Goal: Task Accomplishment & Management: Complete application form

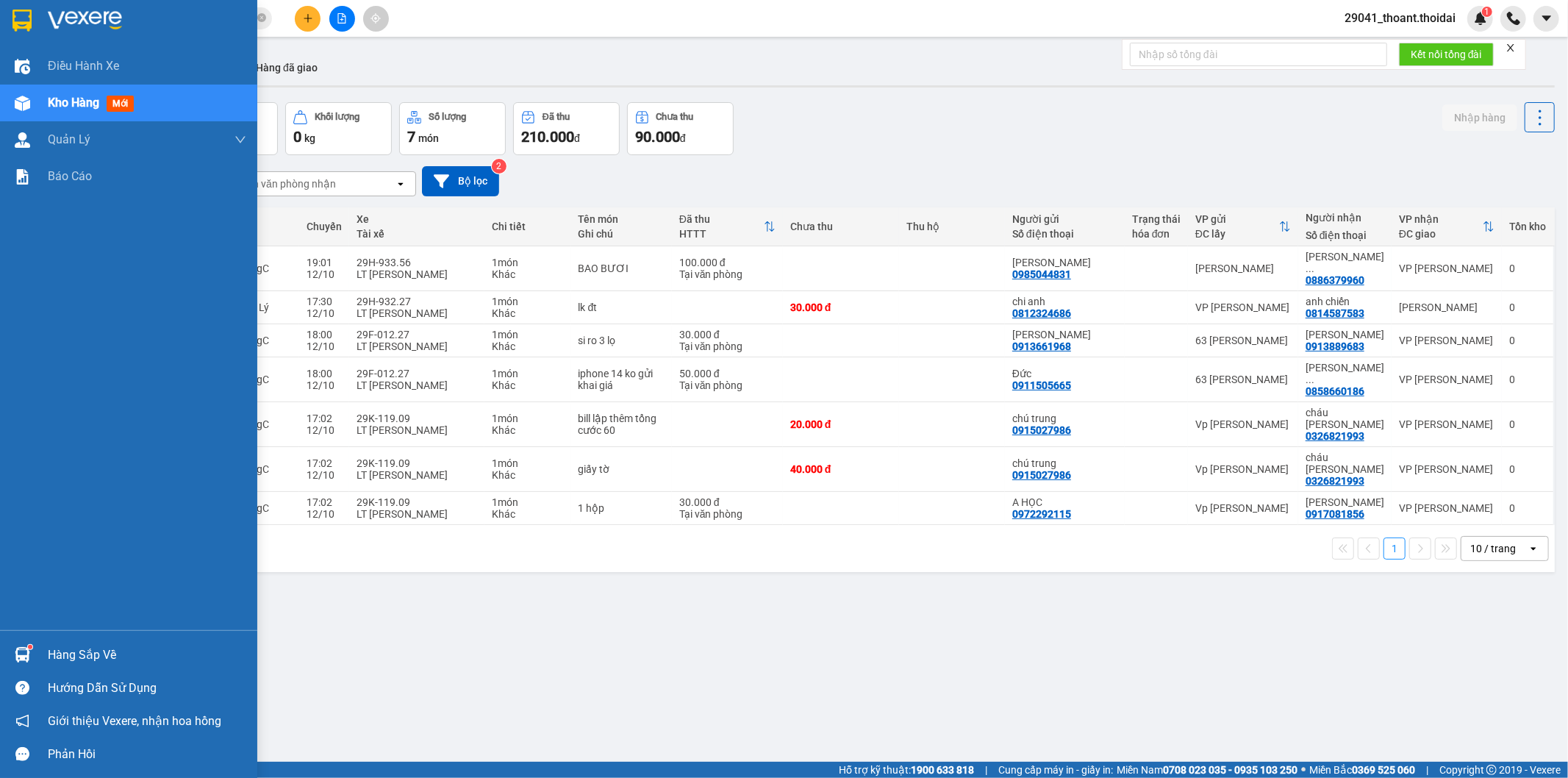
click at [150, 642] on div "Hàng sắp về" at bounding box center [129, 655] width 257 height 33
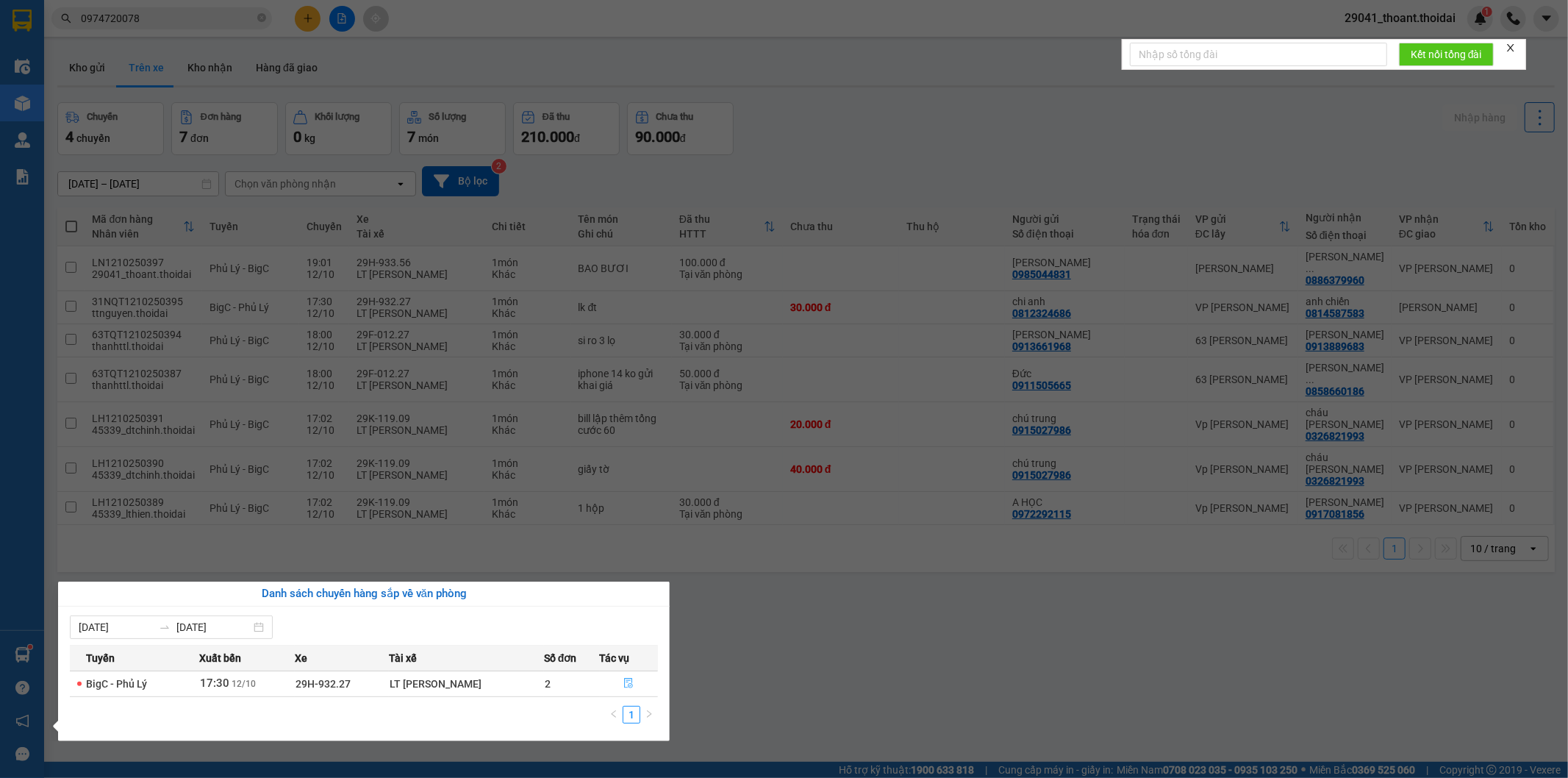
click at [634, 692] on button "button" at bounding box center [629, 684] width 57 height 23
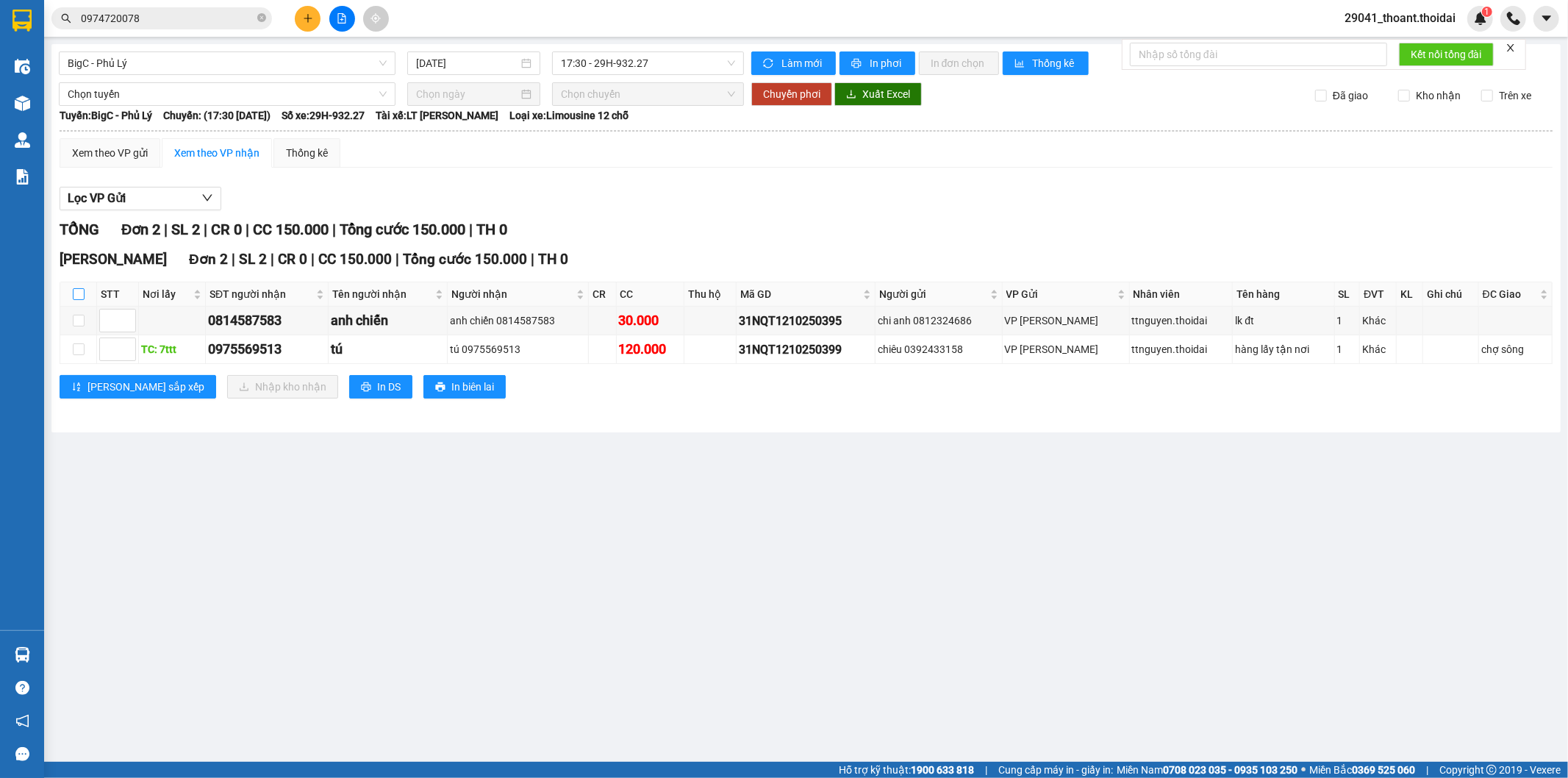
click at [80, 293] on input "checkbox" at bounding box center [79, 294] width 12 height 12
checkbox input "true"
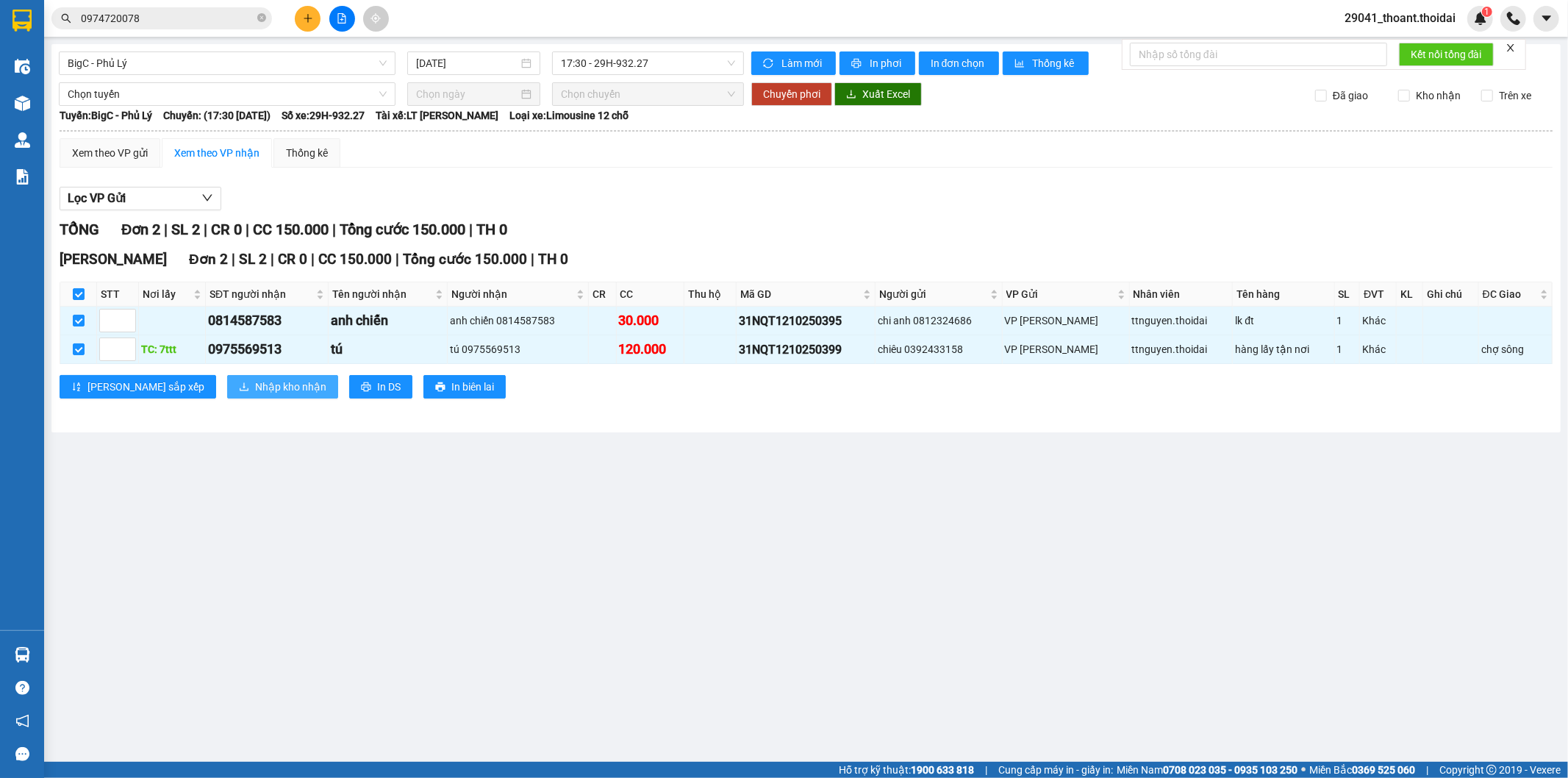
click at [255, 384] on span "Nhập kho nhận" at bounding box center [291, 386] width 71 height 16
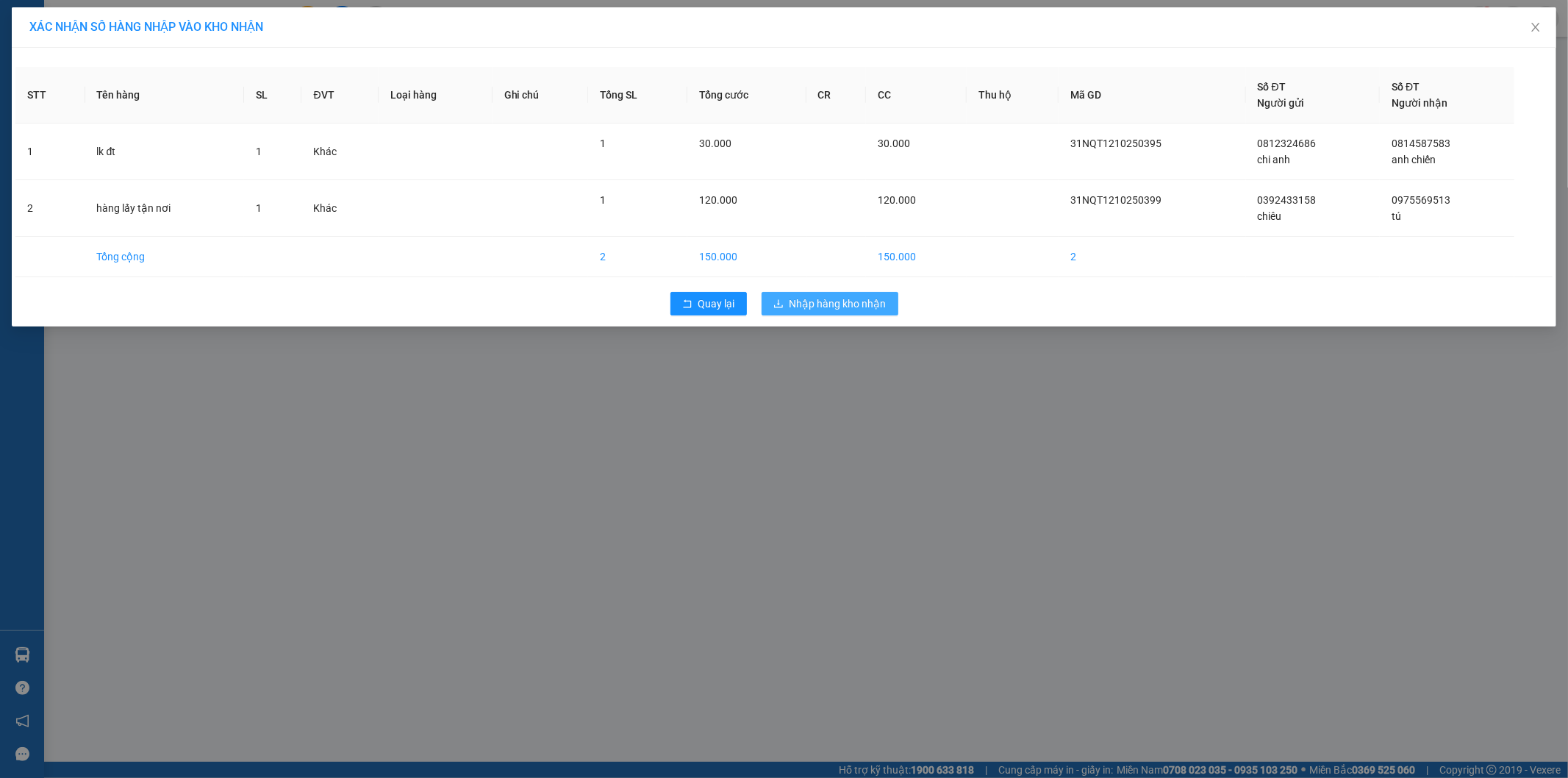
click at [810, 306] on span "Nhập hàng kho nhận" at bounding box center [838, 303] width 97 height 16
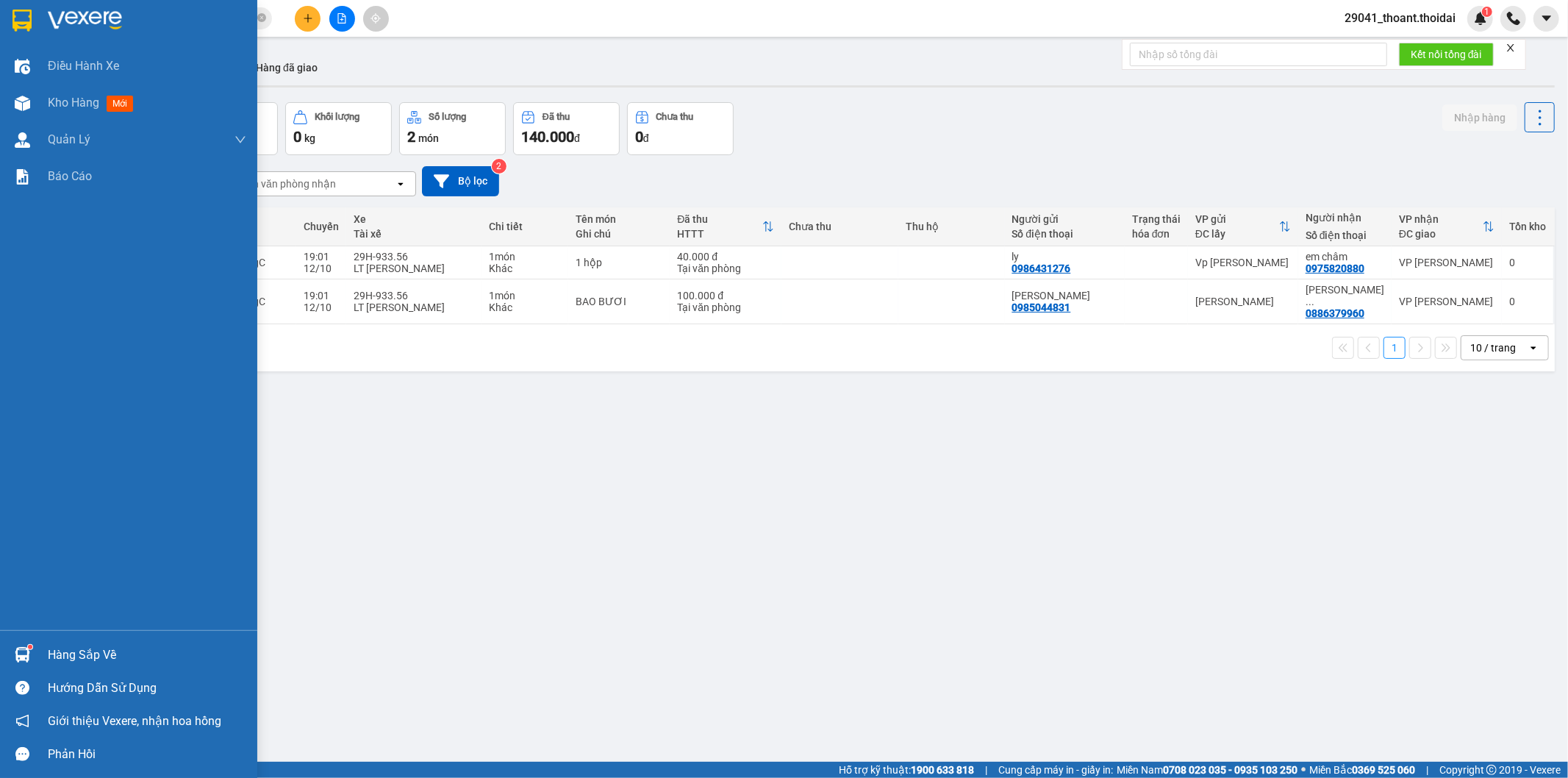
click at [116, 642] on div "Hàng sắp về" at bounding box center [129, 655] width 257 height 33
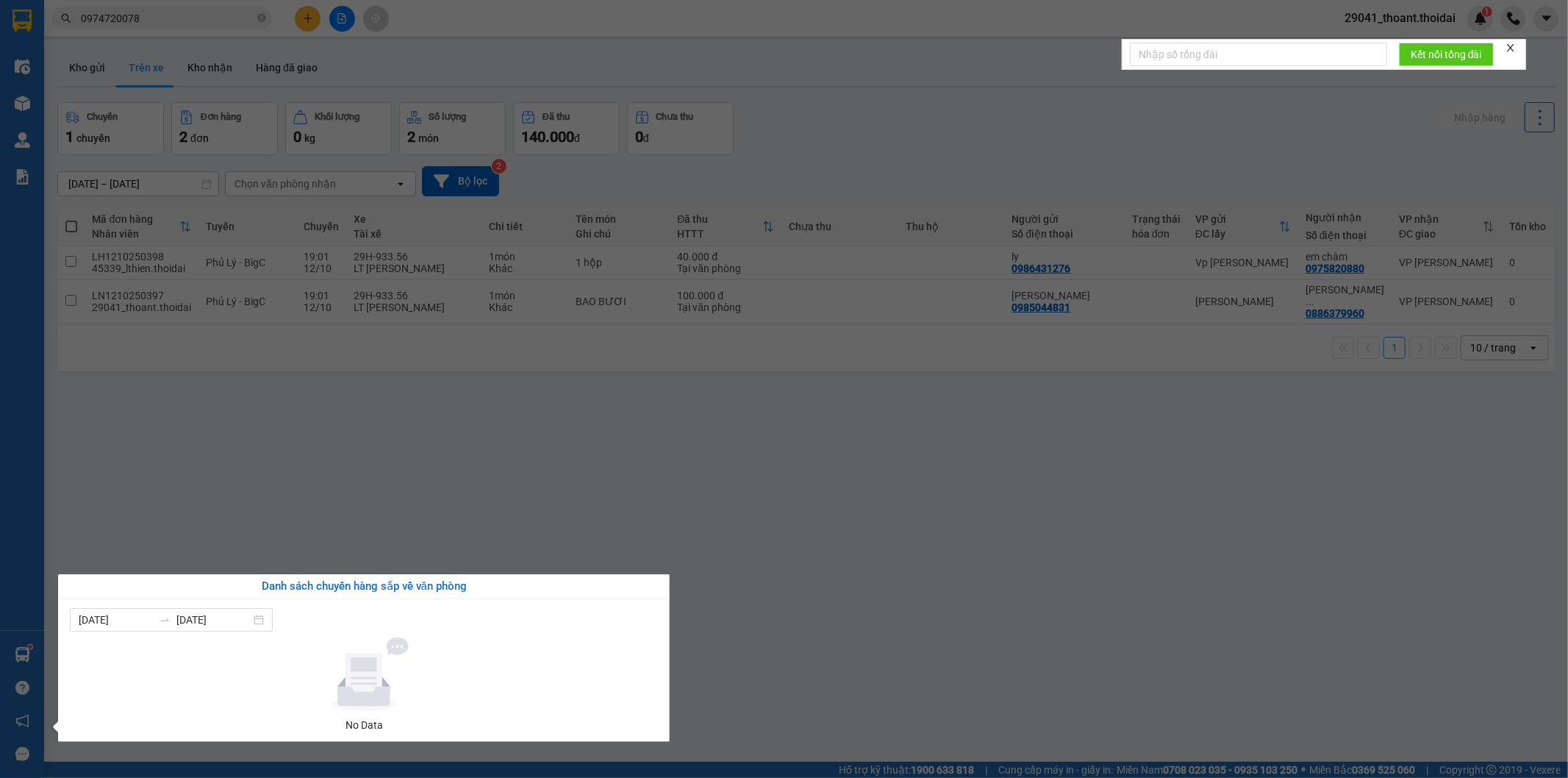
click at [836, 508] on section "Kết quả tìm kiếm ( 3 ) Bộ lọc Mã ĐH Trạng thái Món hàng Thu hộ Tổng cước Chưa c…" at bounding box center [784, 389] width 1568 height 778
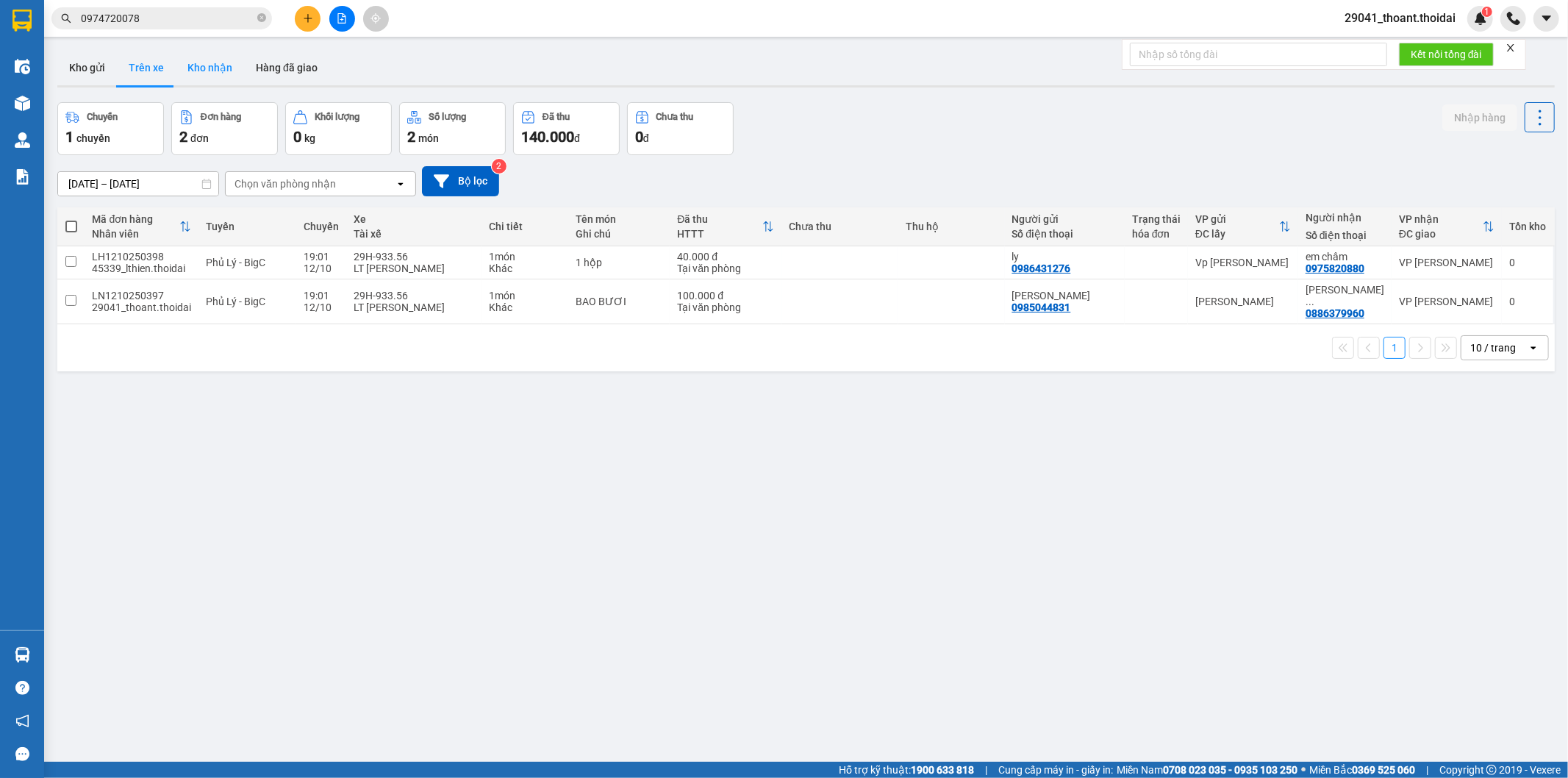
click at [203, 76] on button "Kho nhận" at bounding box center [210, 68] width 68 height 35
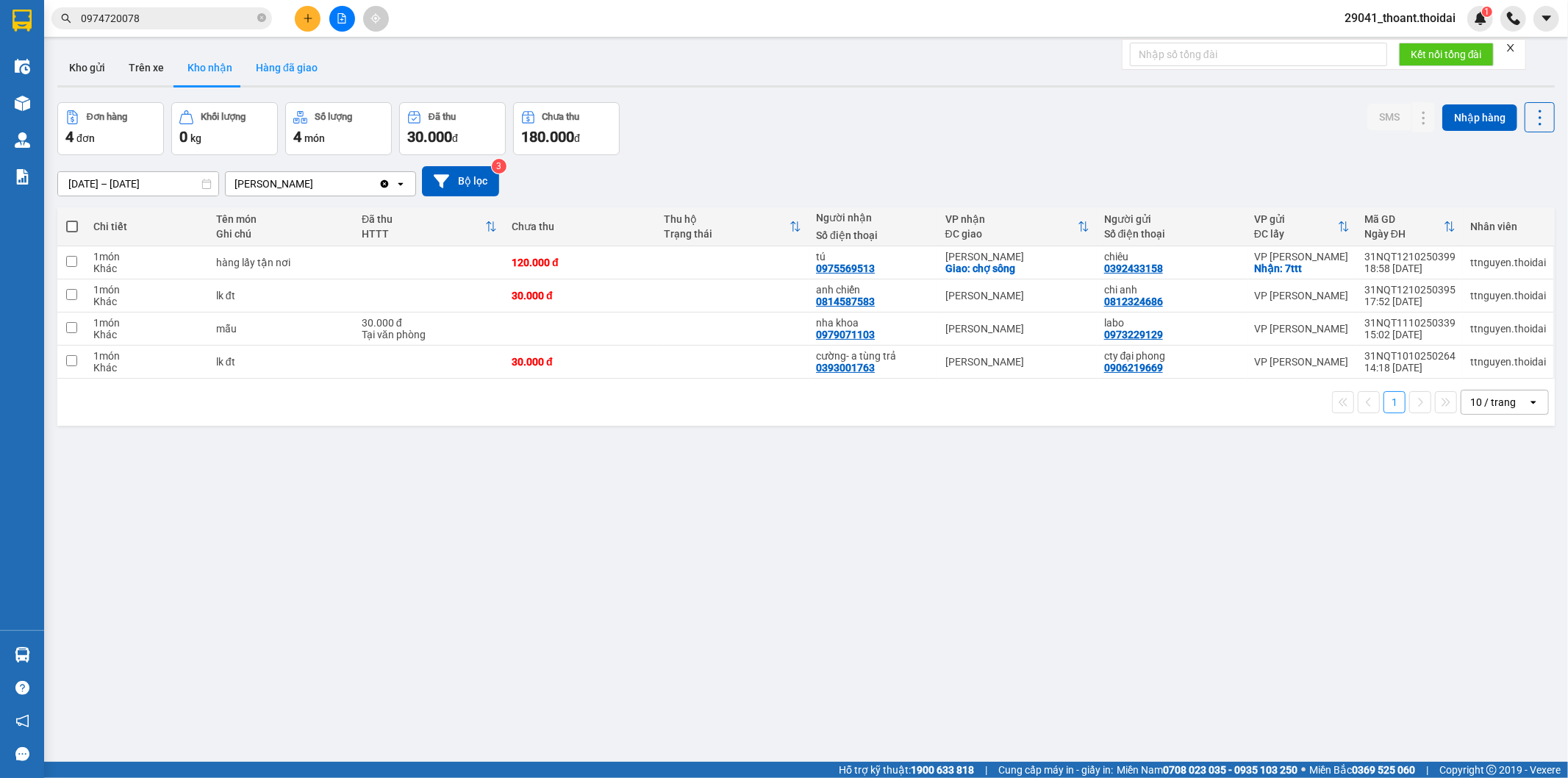
click at [280, 65] on button "Hàng đã giao" at bounding box center [287, 68] width 85 height 35
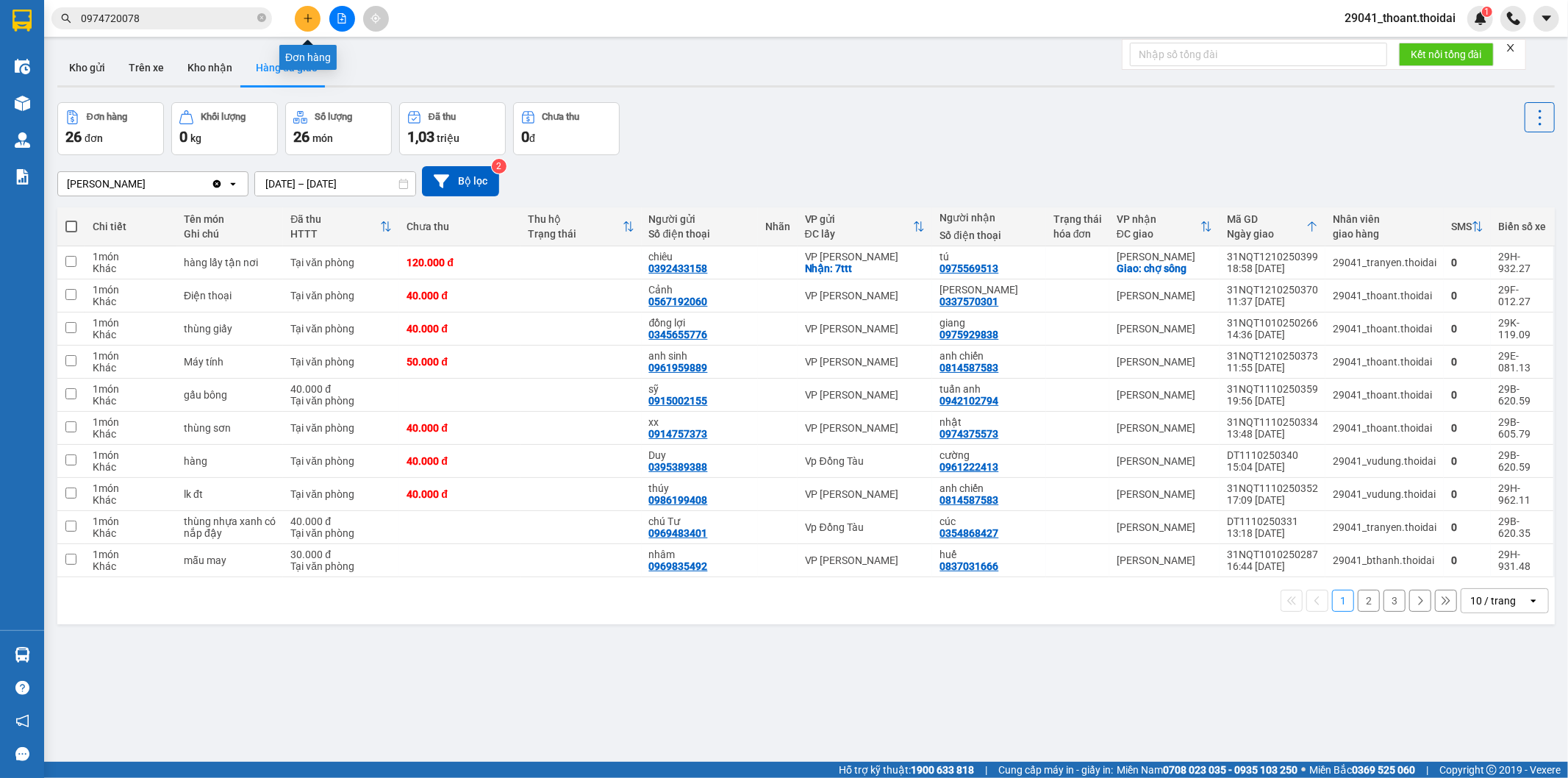
click at [303, 19] on icon "plus" at bounding box center [307, 18] width 10 height 10
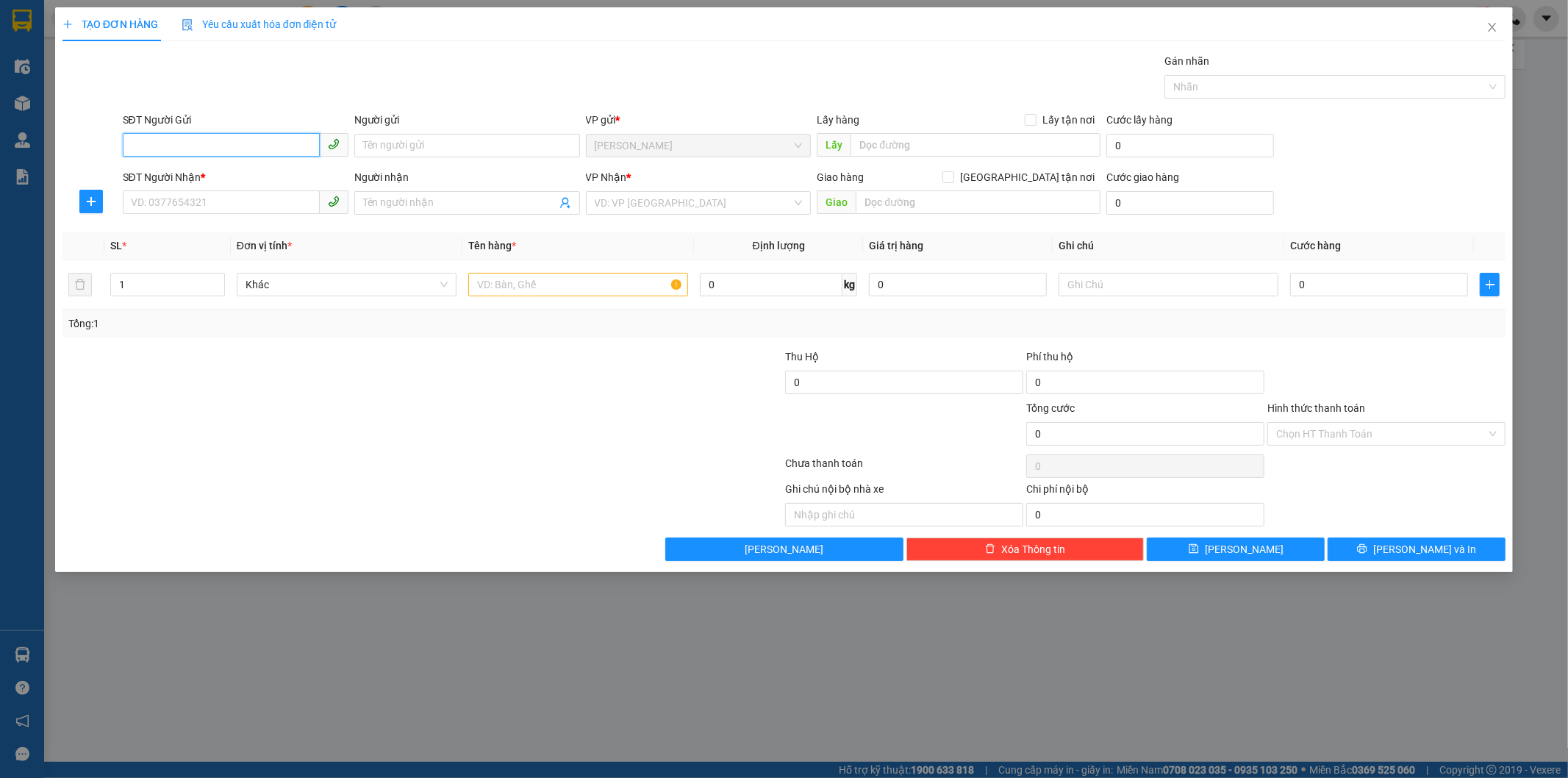
click at [233, 144] on input "SĐT Người Gửi" at bounding box center [221, 144] width 197 height 23
drag, startPoint x: 223, startPoint y: 150, endPoint x: 70, endPoint y: 159, distance: 153.3
click at [71, 159] on div "SĐT Người Gửi 09788575789 09788575789 Người gửi Tên người gửi VP gửi * [PERSON_…" at bounding box center [784, 138] width 1447 height 52
type input "0978575789"
click at [167, 188] on div "0978575789 0978575789 - anh hậu" at bounding box center [236, 175] width 226 height 30
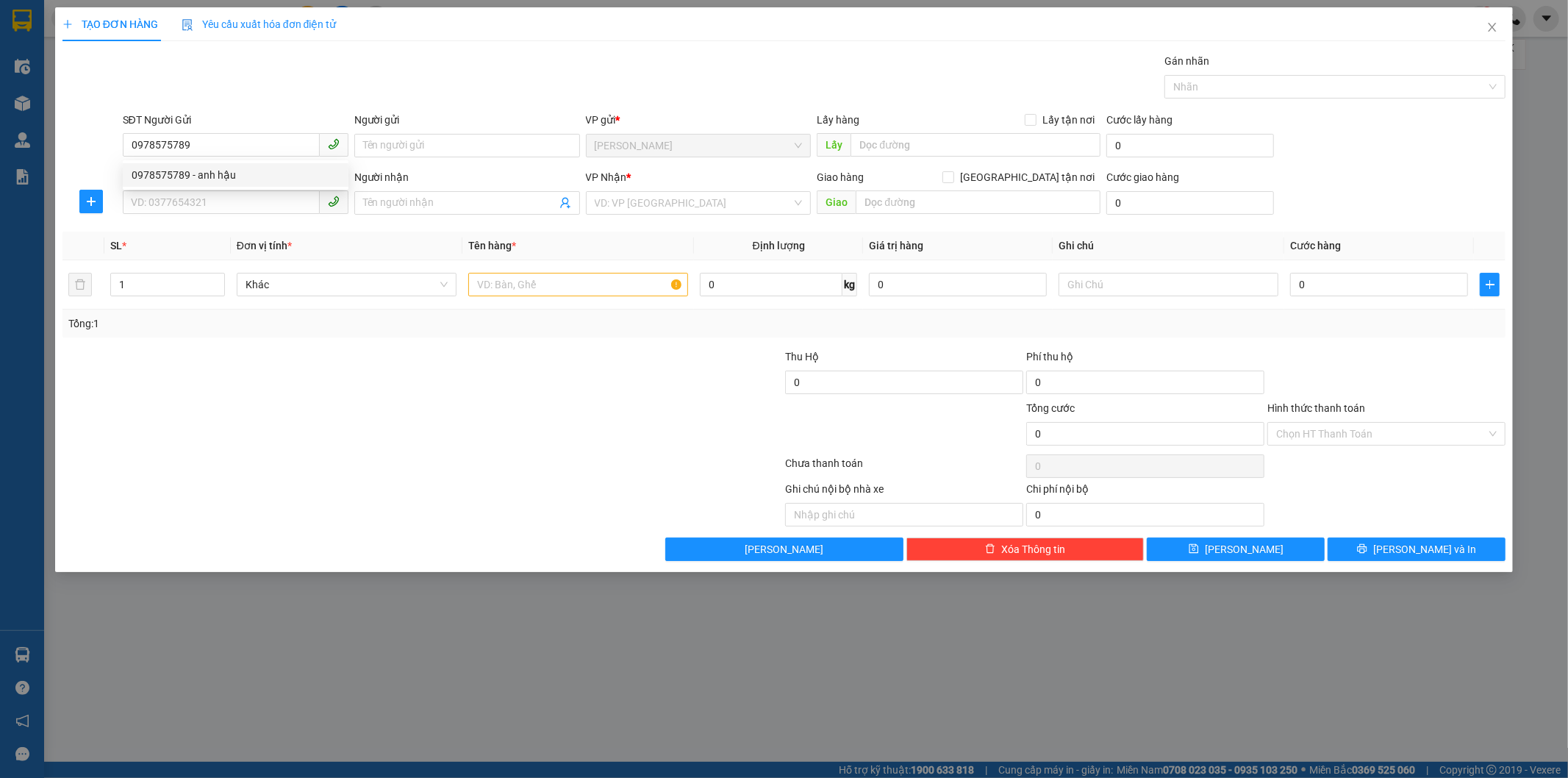
click at [172, 174] on div "SĐT Người Nhận *" at bounding box center [236, 177] width 226 height 16
click at [172, 191] on input "SĐT Người Nhận *" at bounding box center [221, 202] width 197 height 23
click at [175, 197] on input "SĐT Người Nhận *" at bounding box center [221, 202] width 197 height 23
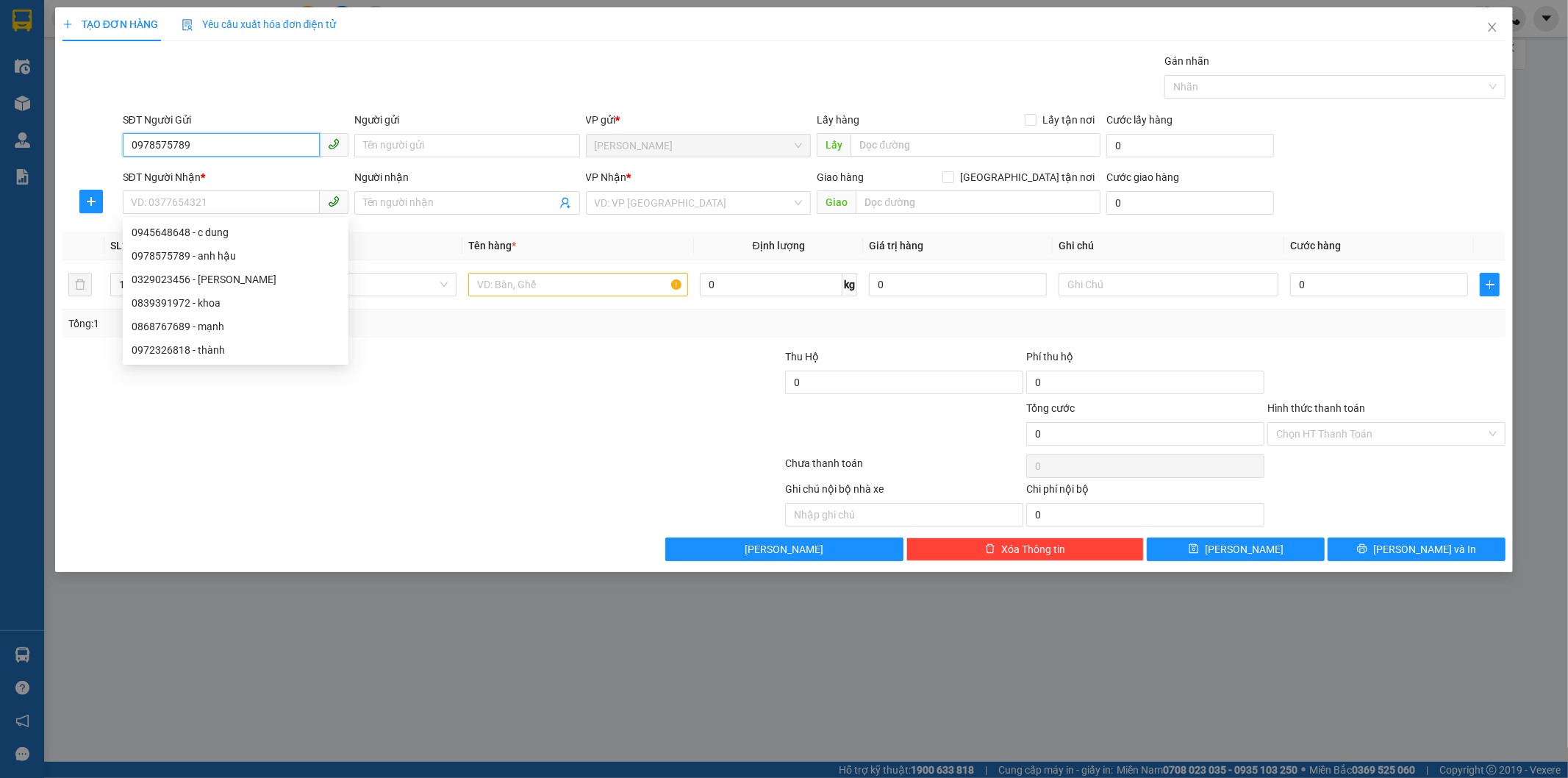
click at [246, 148] on input "0978575789" at bounding box center [221, 144] width 197 height 23
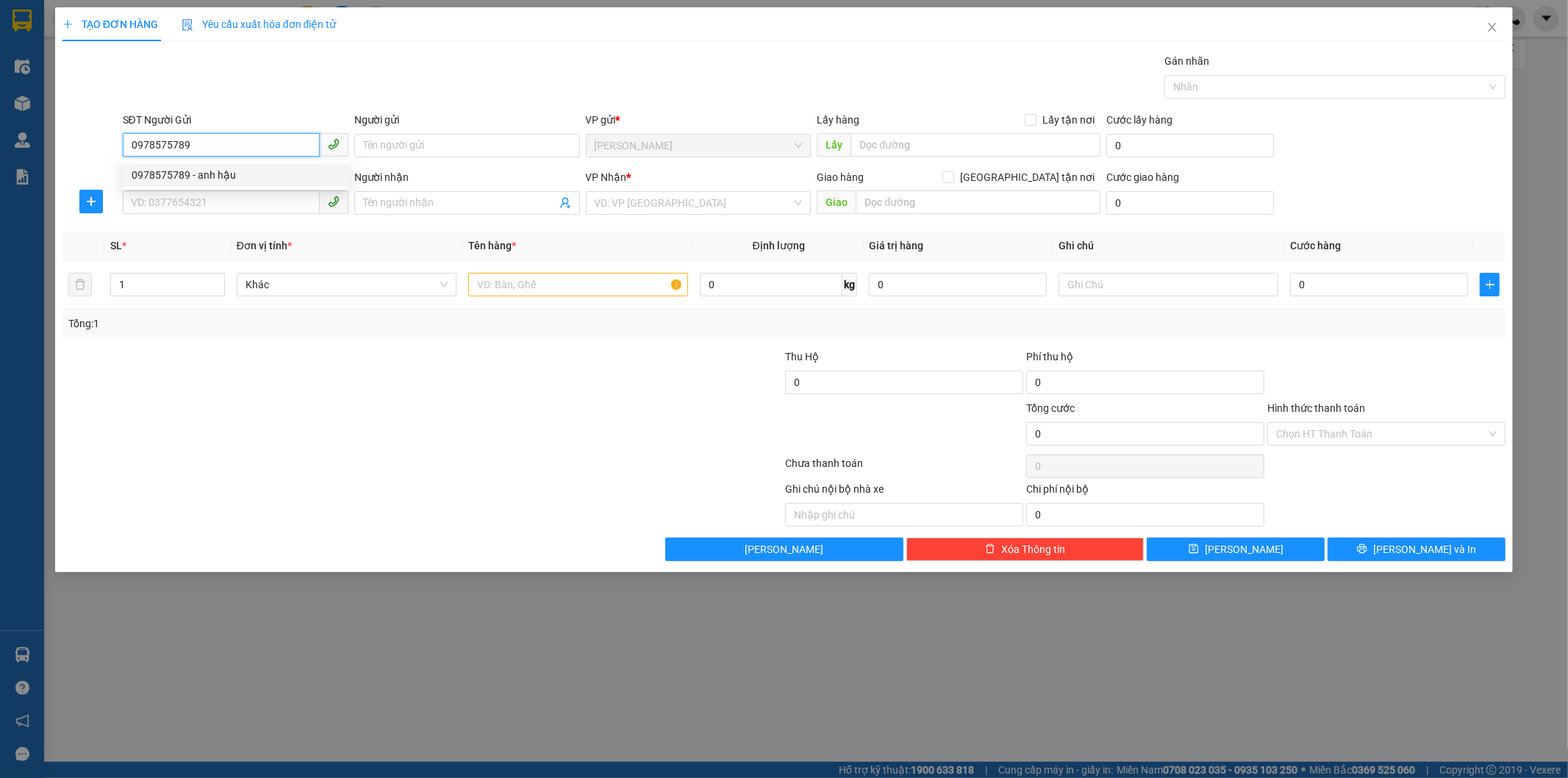
click at [194, 169] on div "0978575789 - anh hậu" at bounding box center [235, 174] width 208 height 16
type input "anh hậu"
click at [209, 194] on input "SĐT Người Nhận *" at bounding box center [221, 202] width 197 height 23
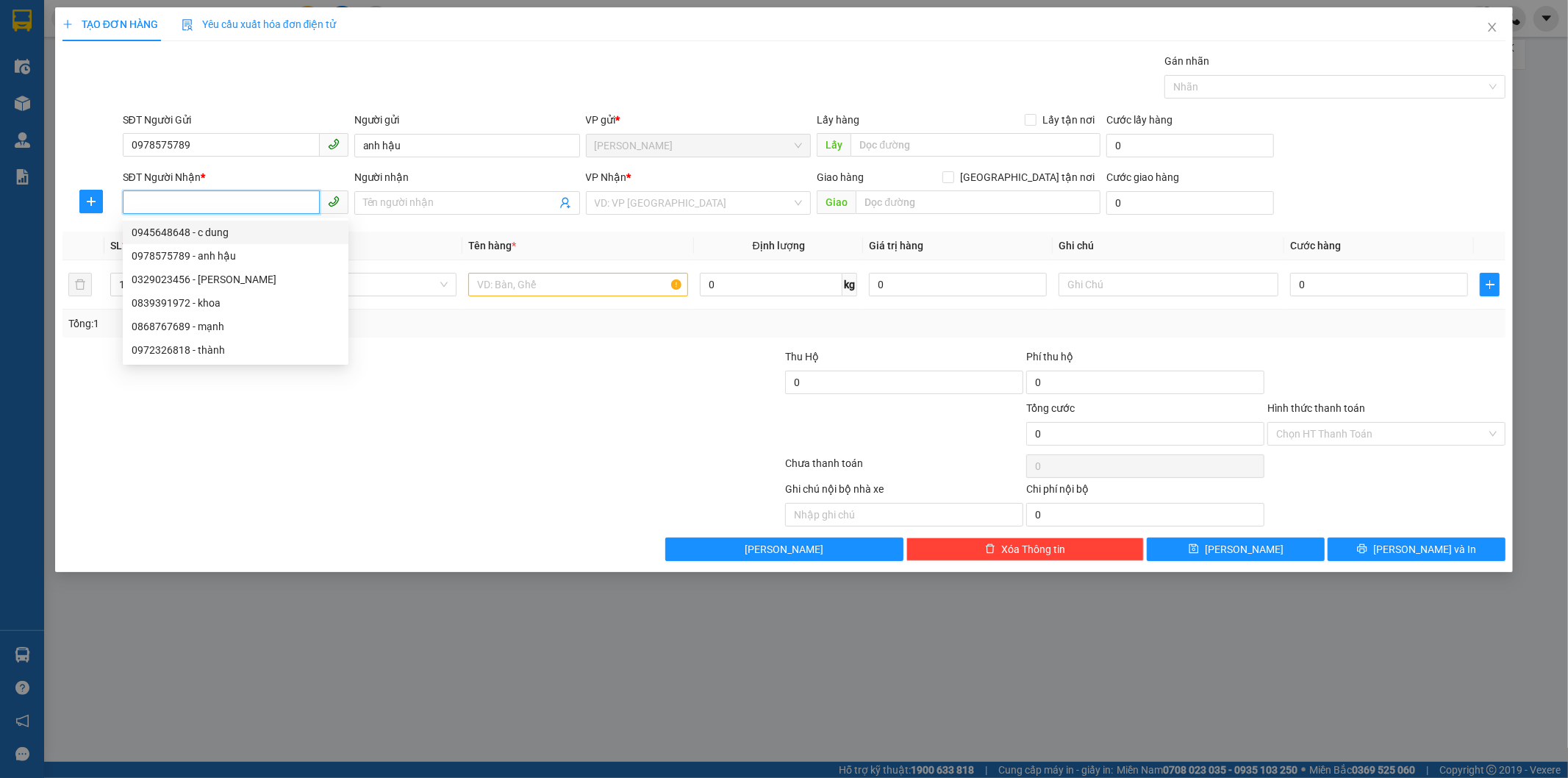
click at [202, 231] on div "0945648648 - c dung" at bounding box center [235, 232] width 208 height 16
type input "0945648648"
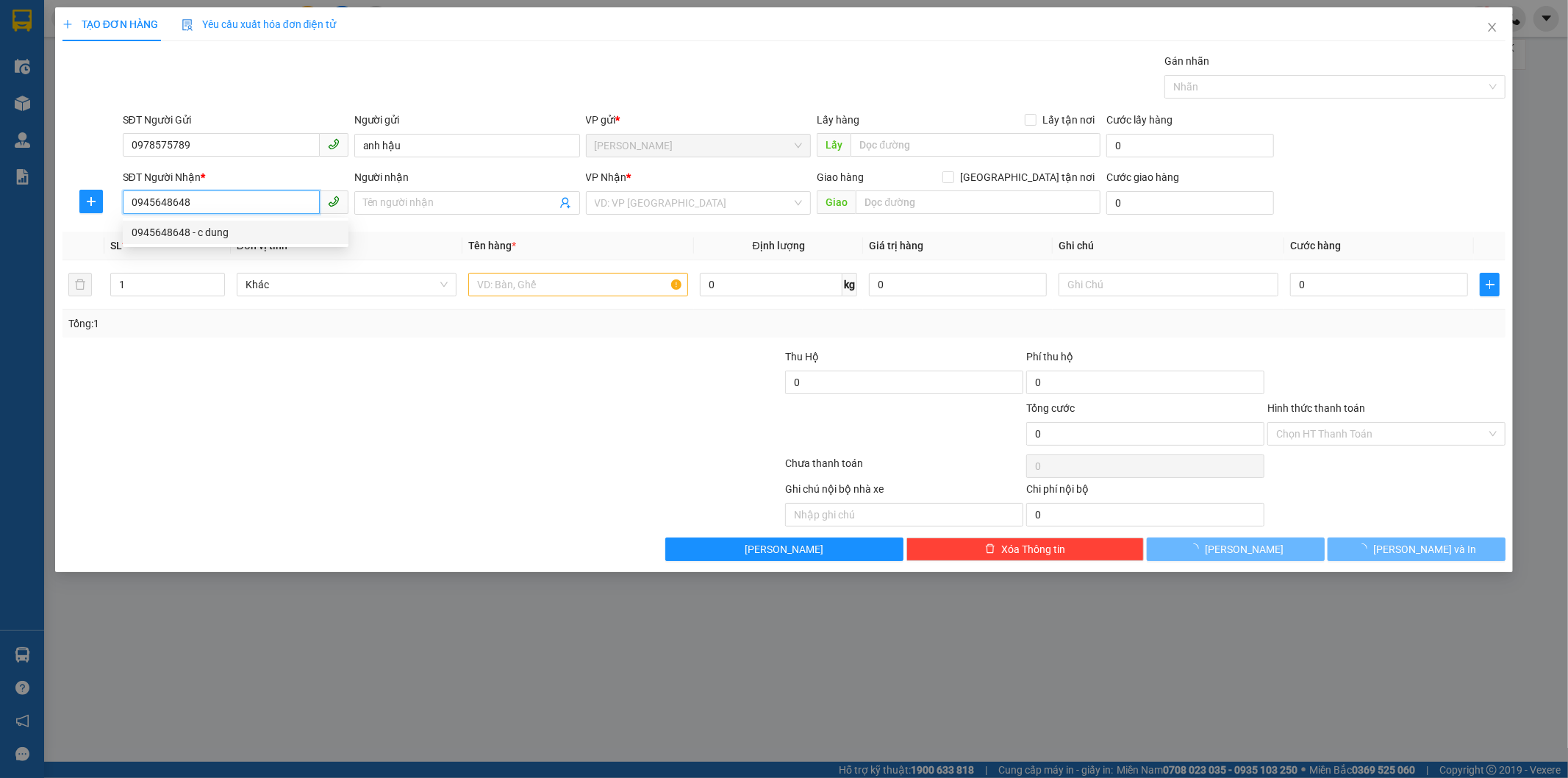
type input "c dung"
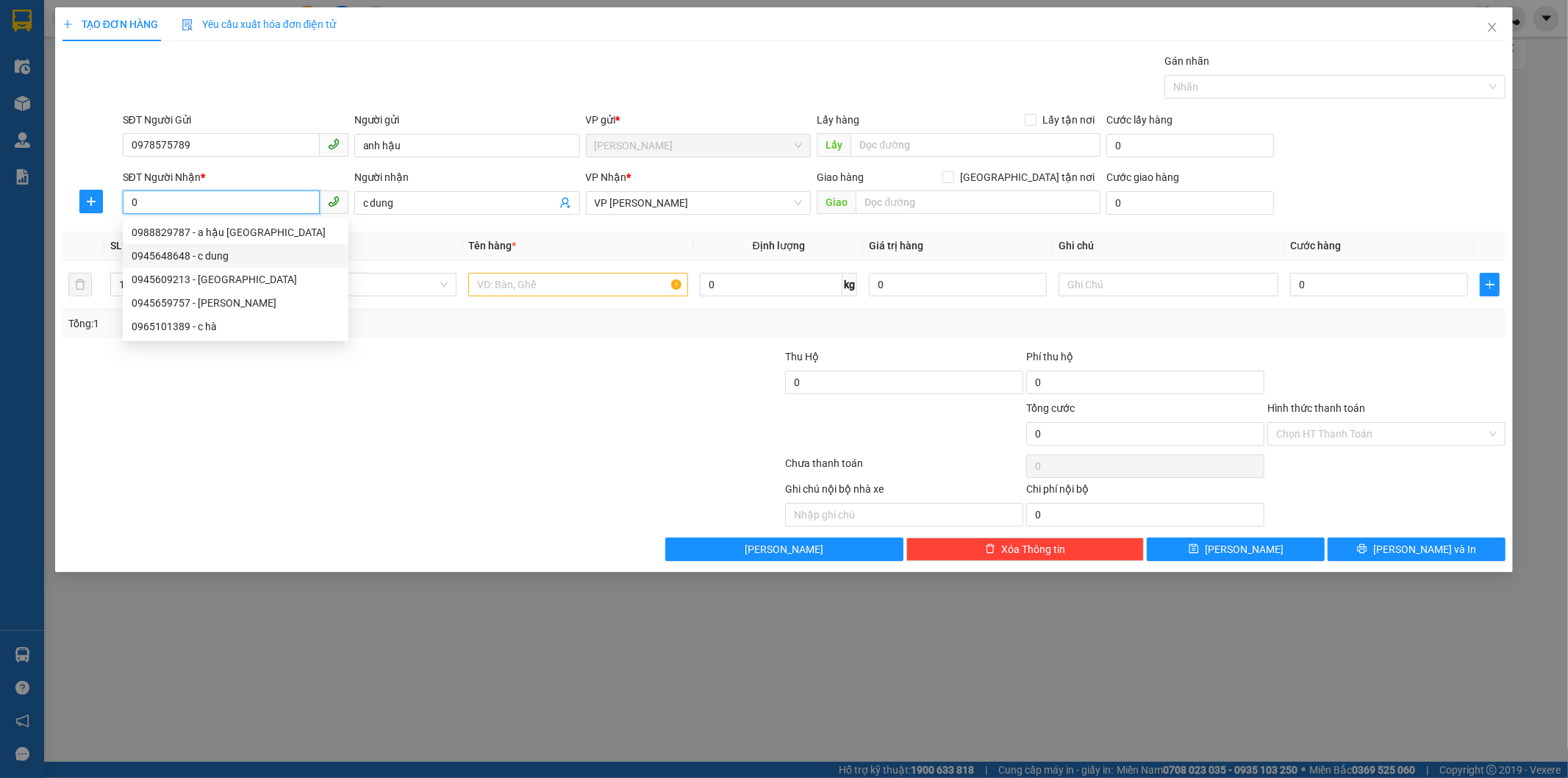
click at [259, 252] on div "0945648648 - c dung" at bounding box center [235, 256] width 208 height 16
type input "0945648648"
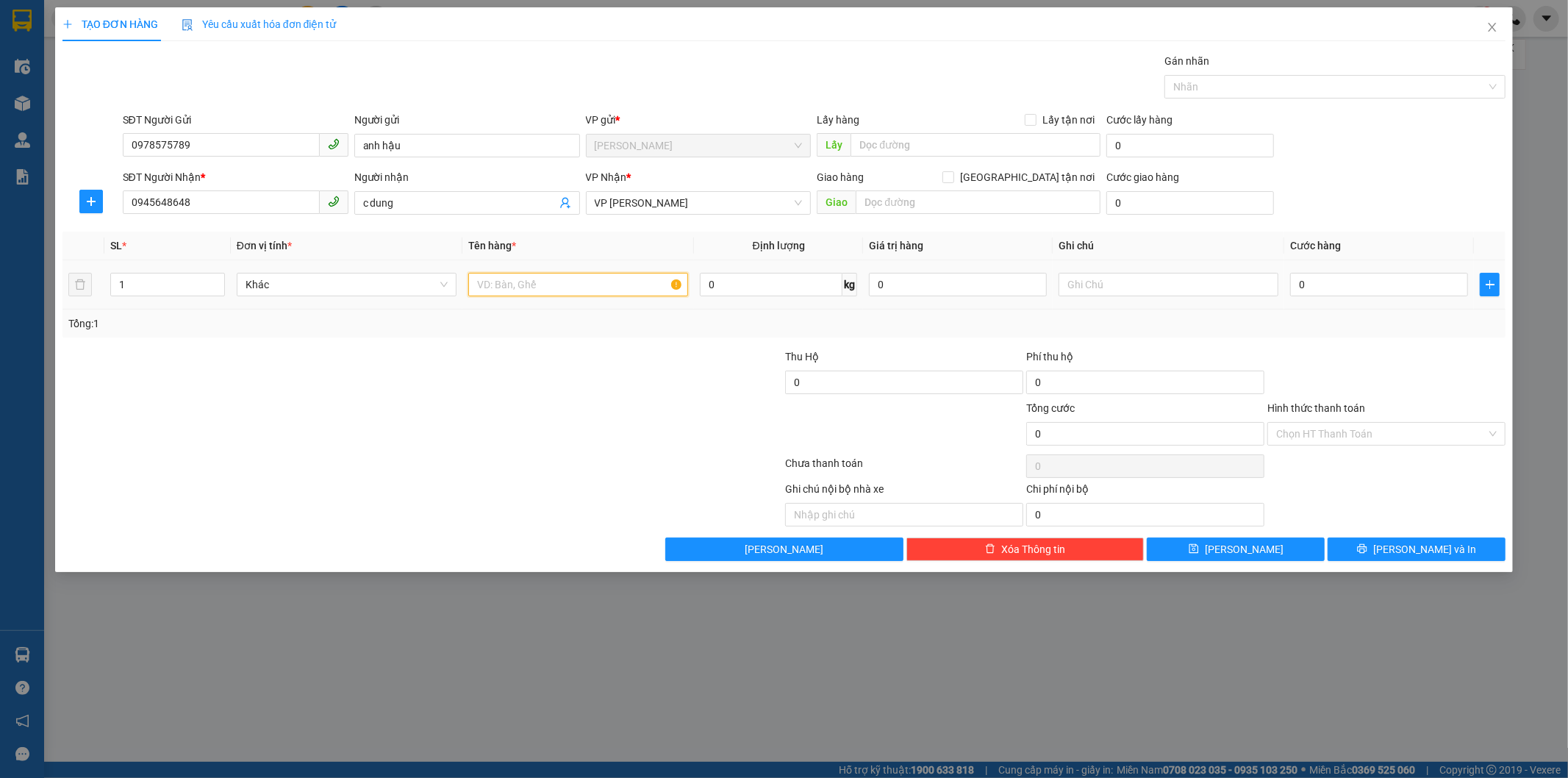
click at [513, 293] on input "text" at bounding box center [578, 284] width 219 height 23
type input "BIỂN SỐ XE"
click at [1376, 282] on input "0" at bounding box center [1379, 284] width 178 height 23
type input "3"
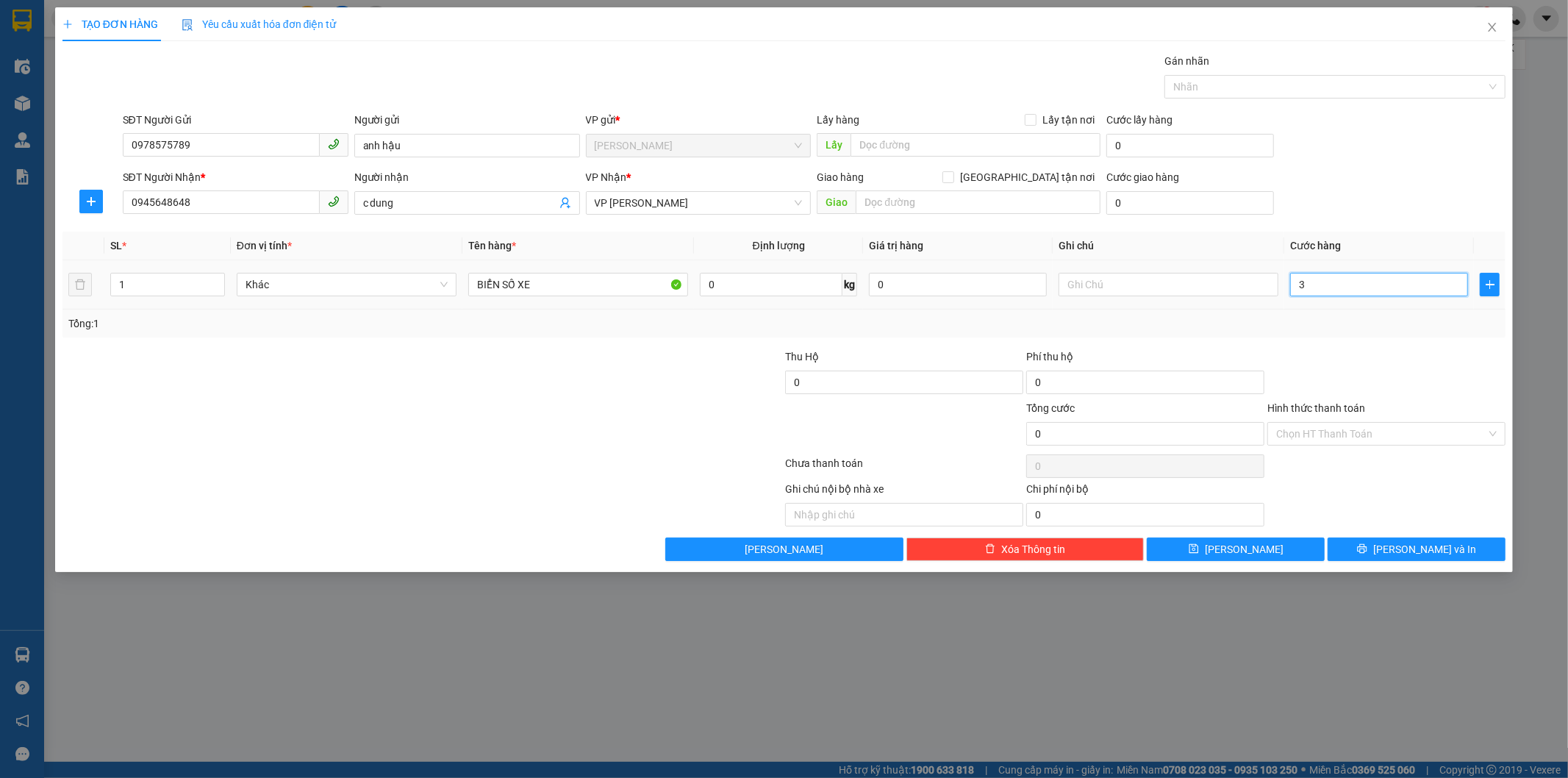
type input "3"
type input "30"
type input "300"
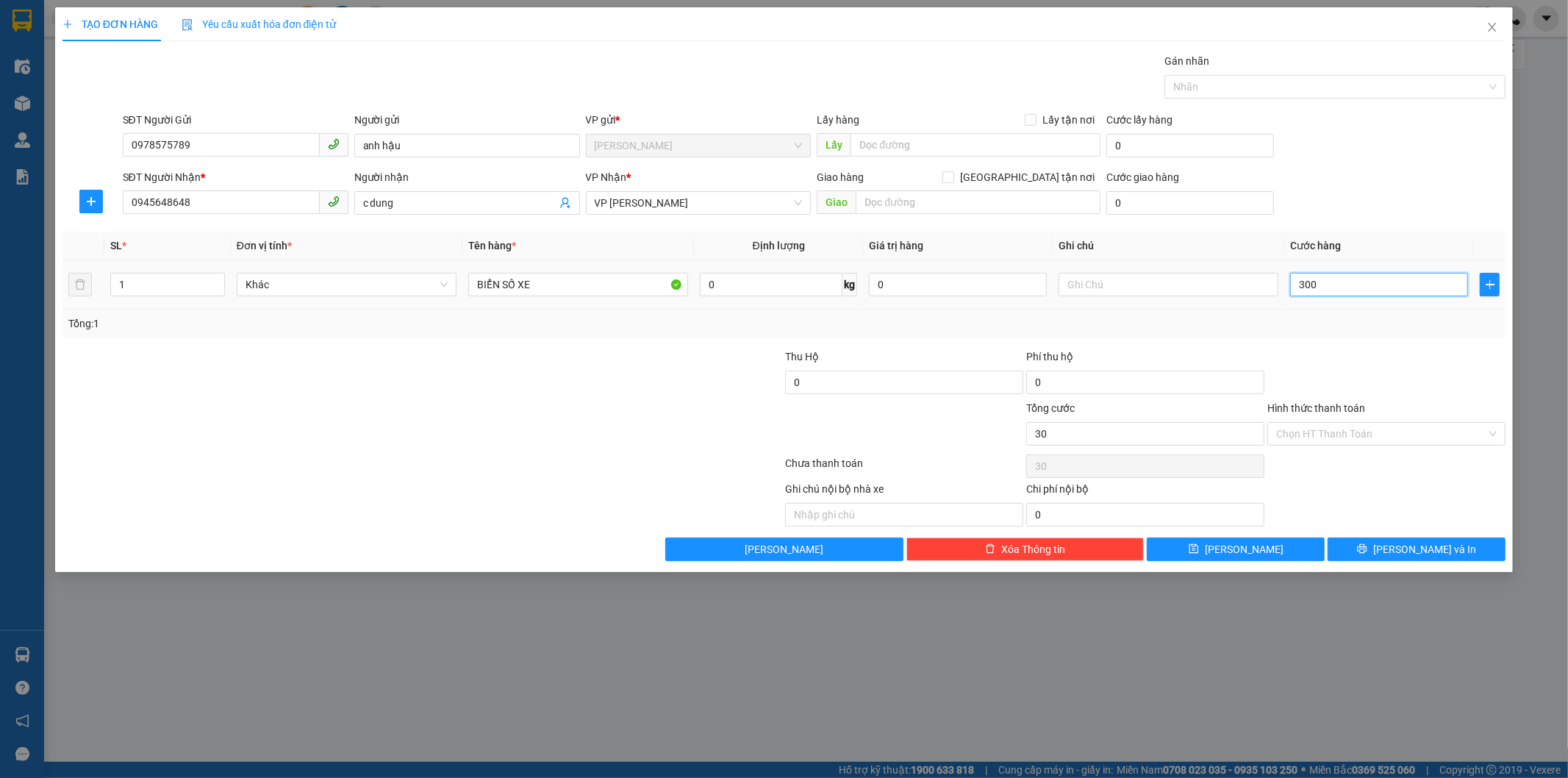
type input "300"
type input "3.000"
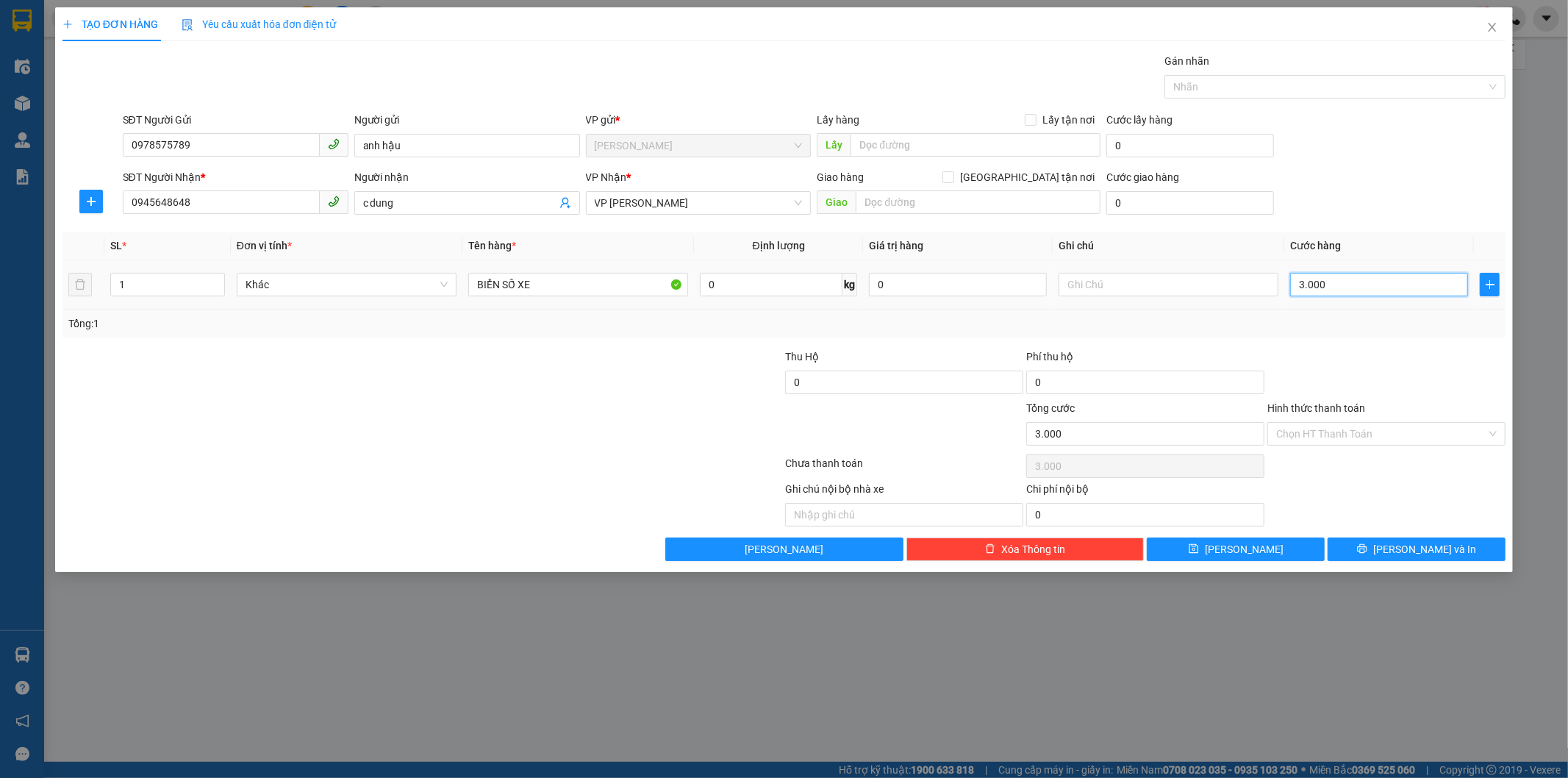
type input "30.000"
click at [1333, 437] on input "Hình thức thanh toán" at bounding box center [1381, 434] width 210 height 22
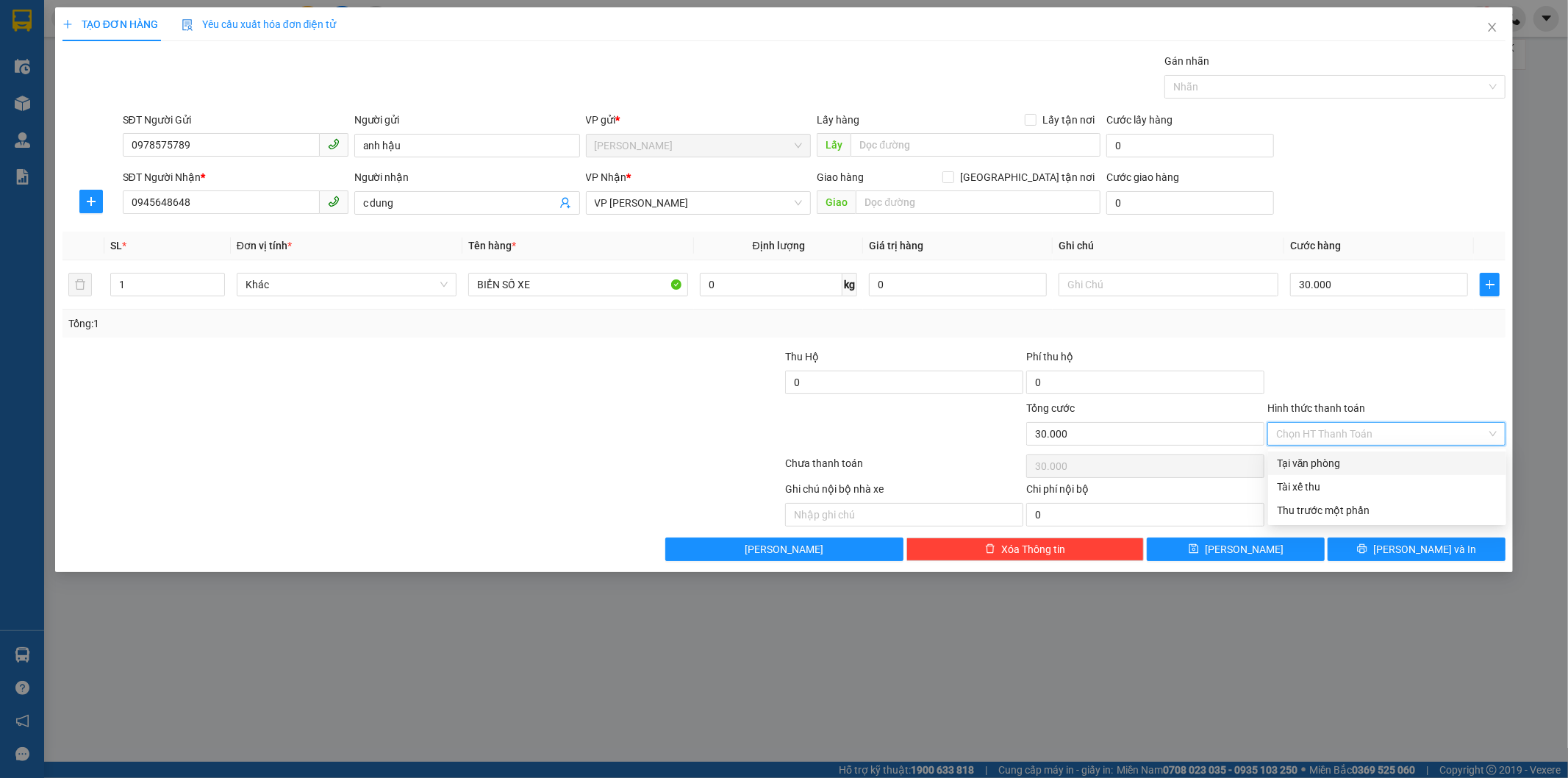
click at [1333, 465] on div "Tại văn phòng" at bounding box center [1388, 463] width 220 height 16
type input "0"
click at [1352, 555] on button "[PERSON_NAME] và In" at bounding box center [1416, 549] width 178 height 23
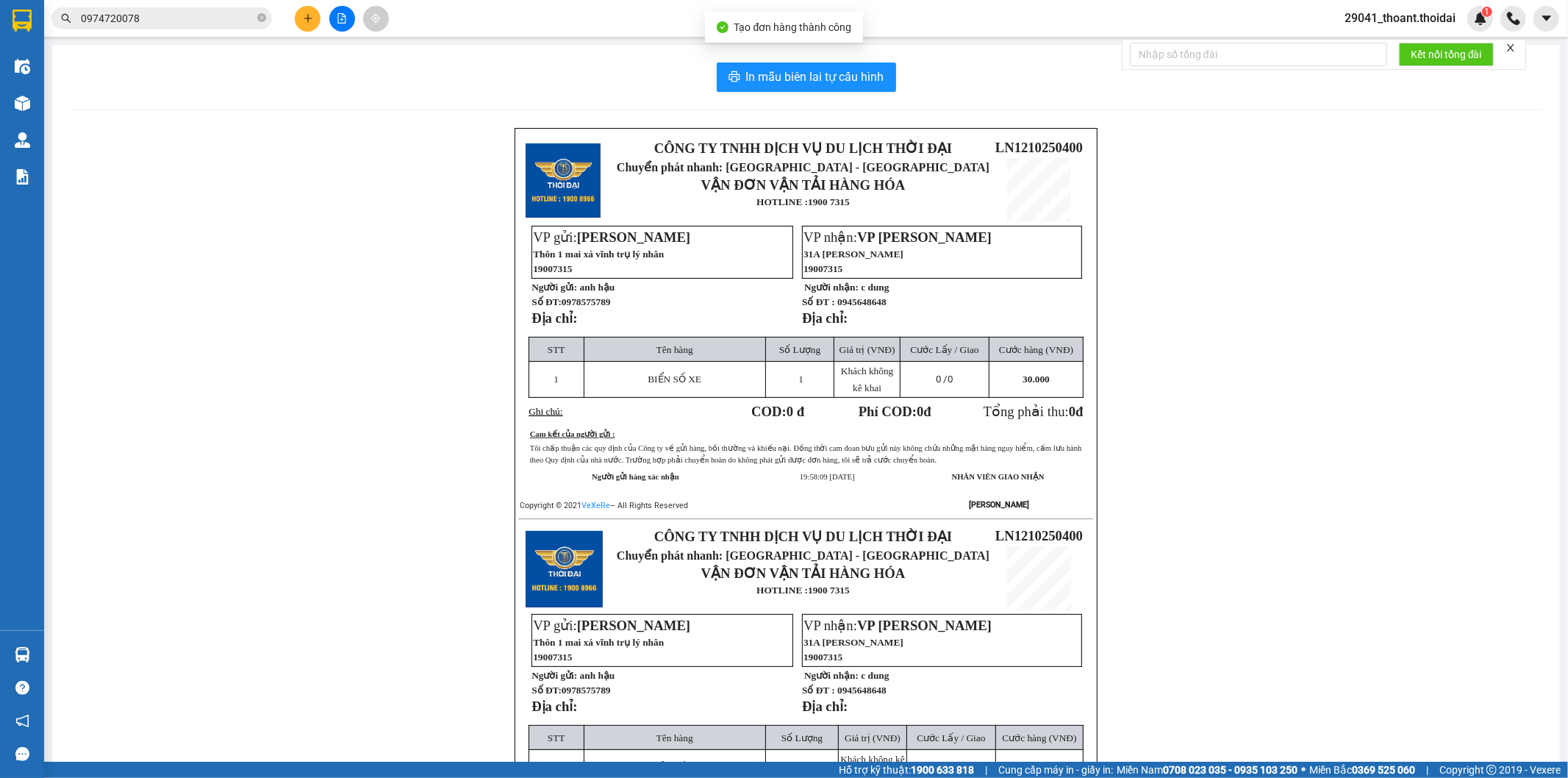
click at [834, 348] on td "Giá trị (VNĐ)" at bounding box center [866, 350] width 66 height 24
